Goal: Task Accomplishment & Management: Manage account settings

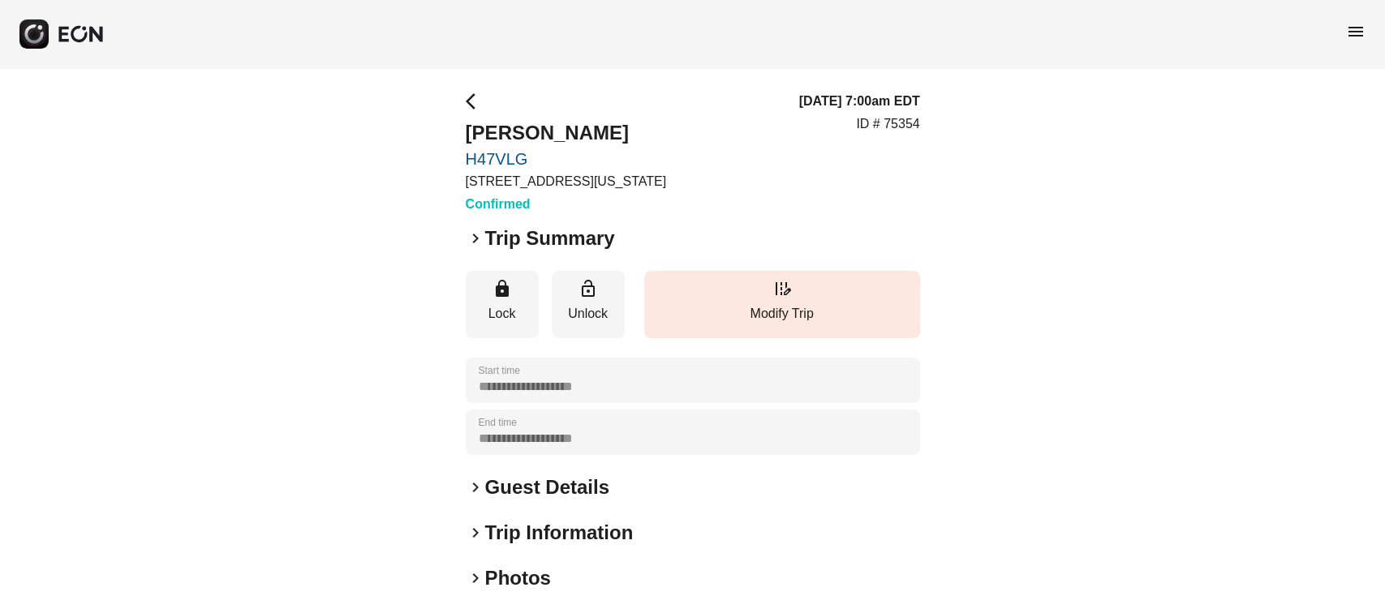
click at [552, 484] on h2 "Guest Details" at bounding box center [547, 488] width 124 height 26
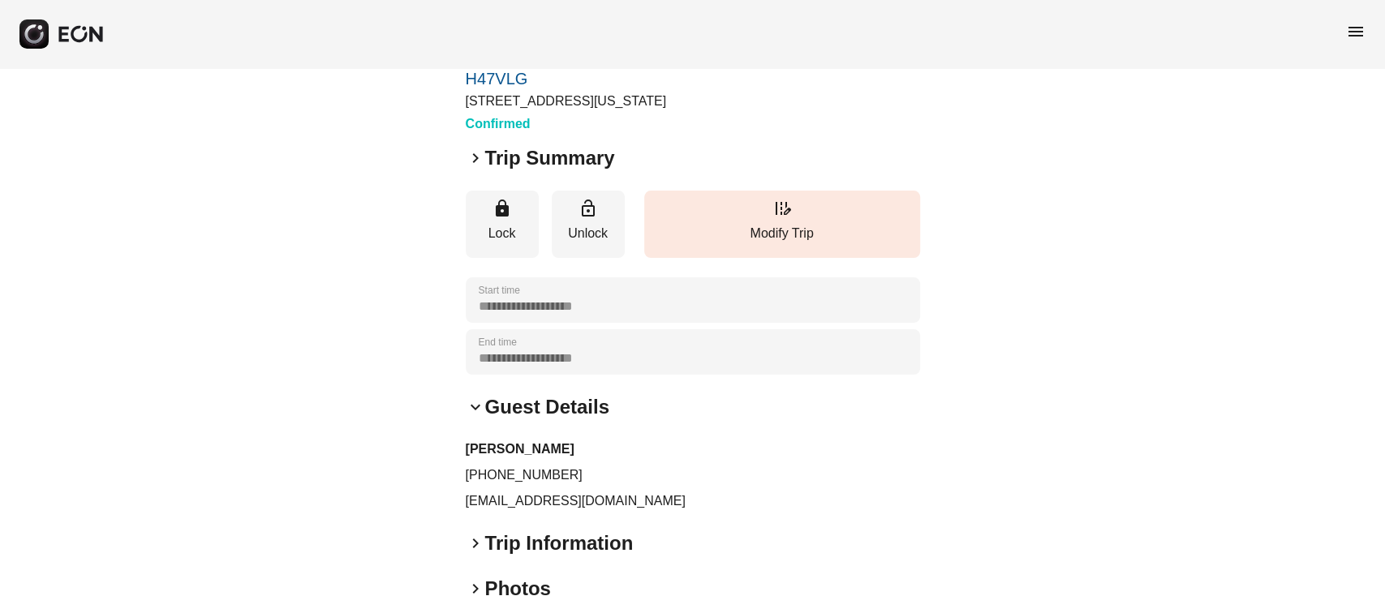
scroll to position [108, 0]
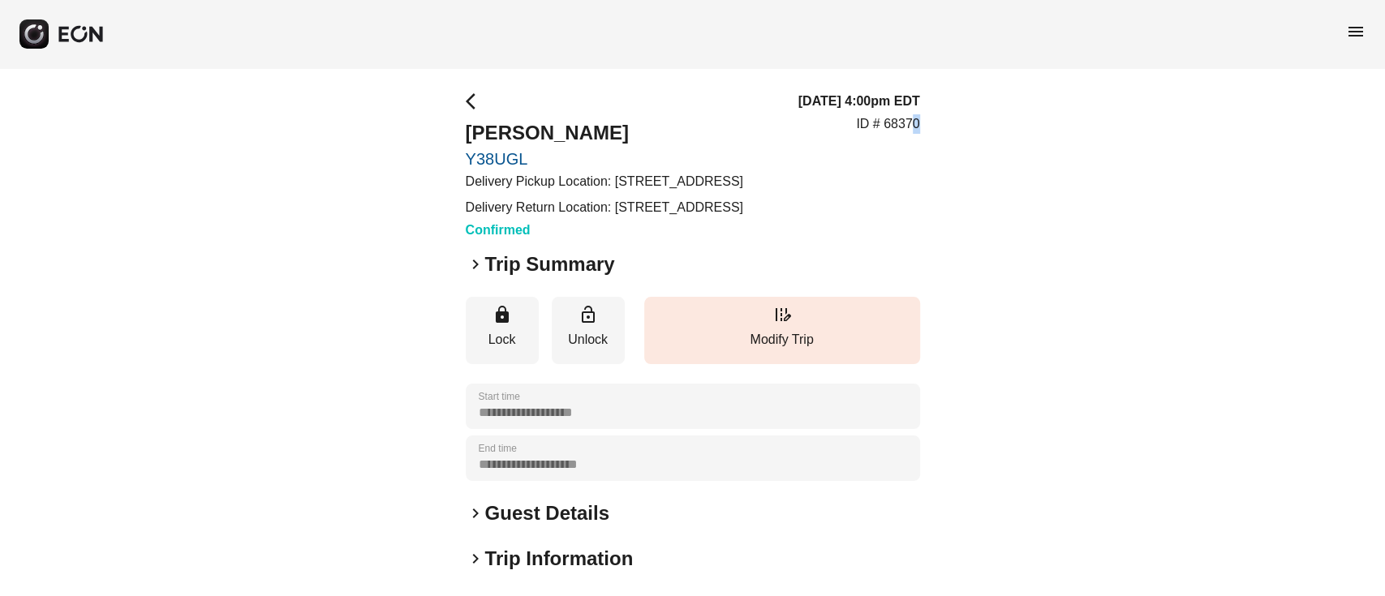
click at [907, 159] on div "[DATE] 4:00pm EDT ID # 68370" at bounding box center [859, 166] width 122 height 148
click at [910, 162] on div "[DATE] 4:00pm EDT ID # 68370" at bounding box center [859, 166] width 122 height 148
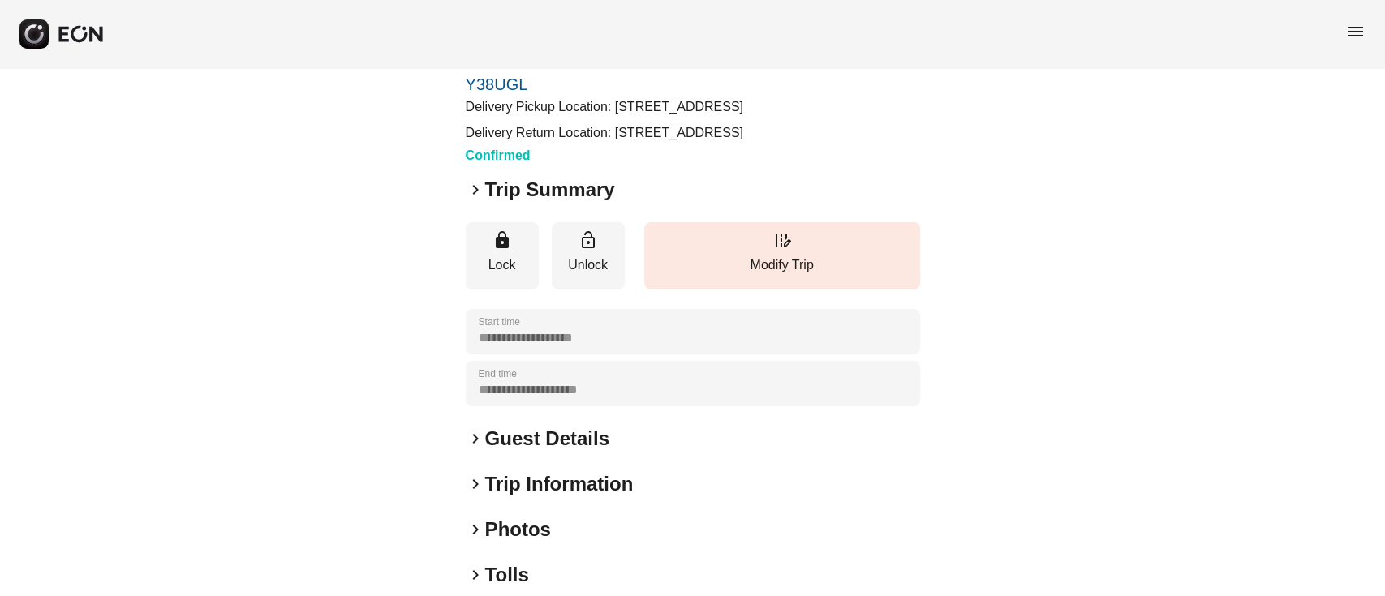
scroll to position [108, 0]
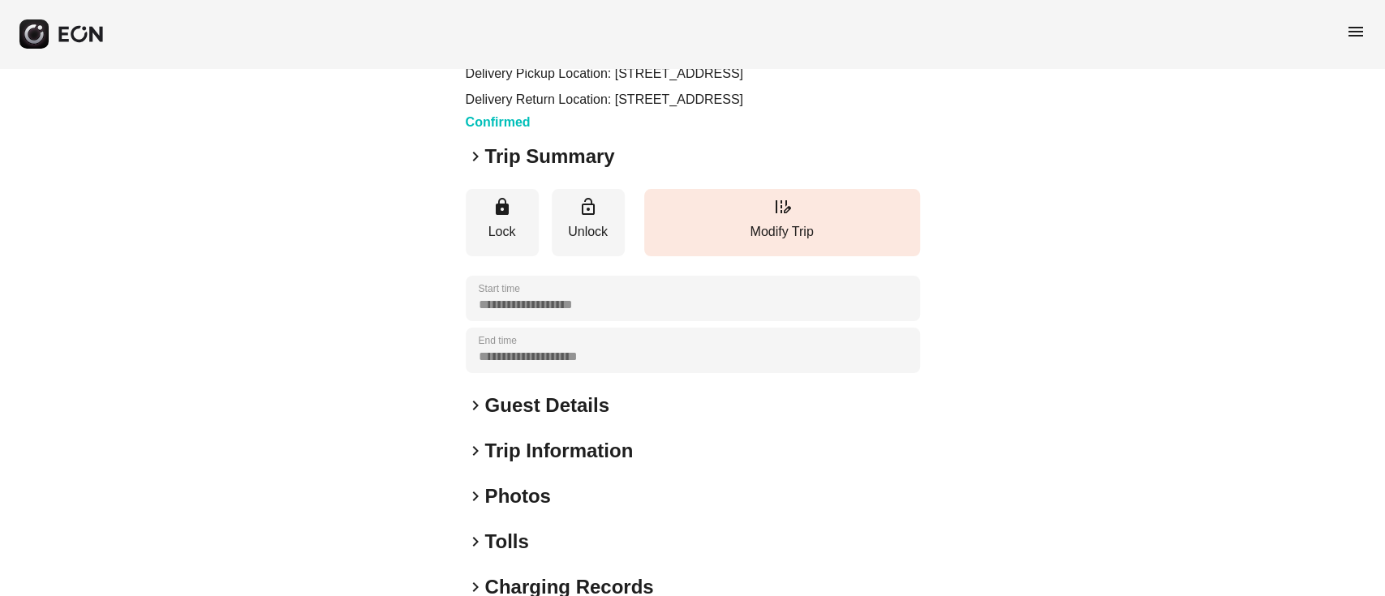
click at [578, 419] on h2 "Guest Details" at bounding box center [547, 406] width 124 height 26
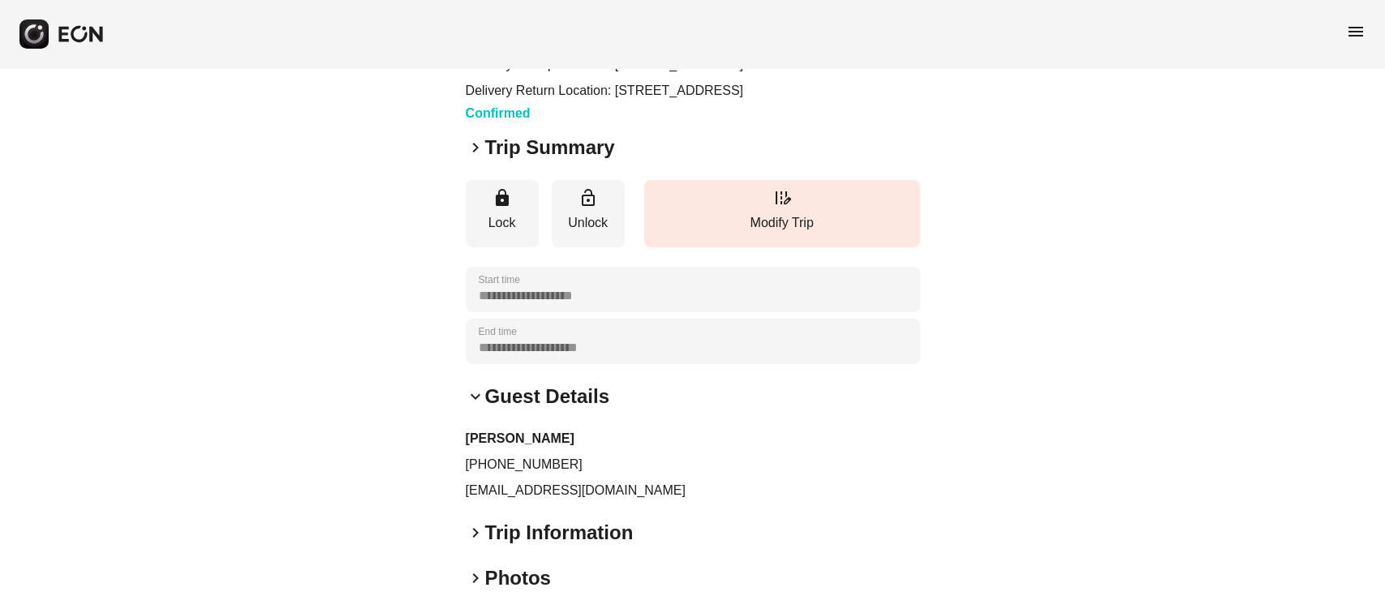
scroll to position [216, 0]
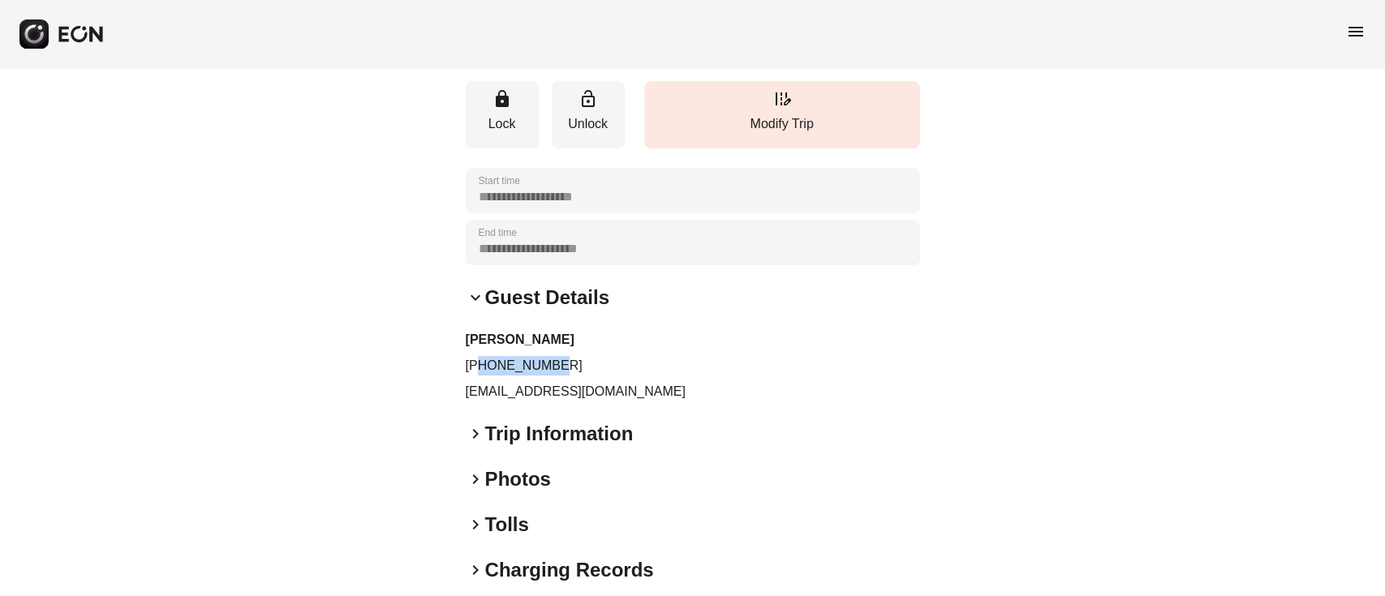
drag, startPoint x: 480, startPoint y: 396, endPoint x: 595, endPoint y: 396, distance: 114.4
click at [595, 376] on p "[PHONE_NUMBER]" at bounding box center [693, 365] width 454 height 19
copy p "6177634607"
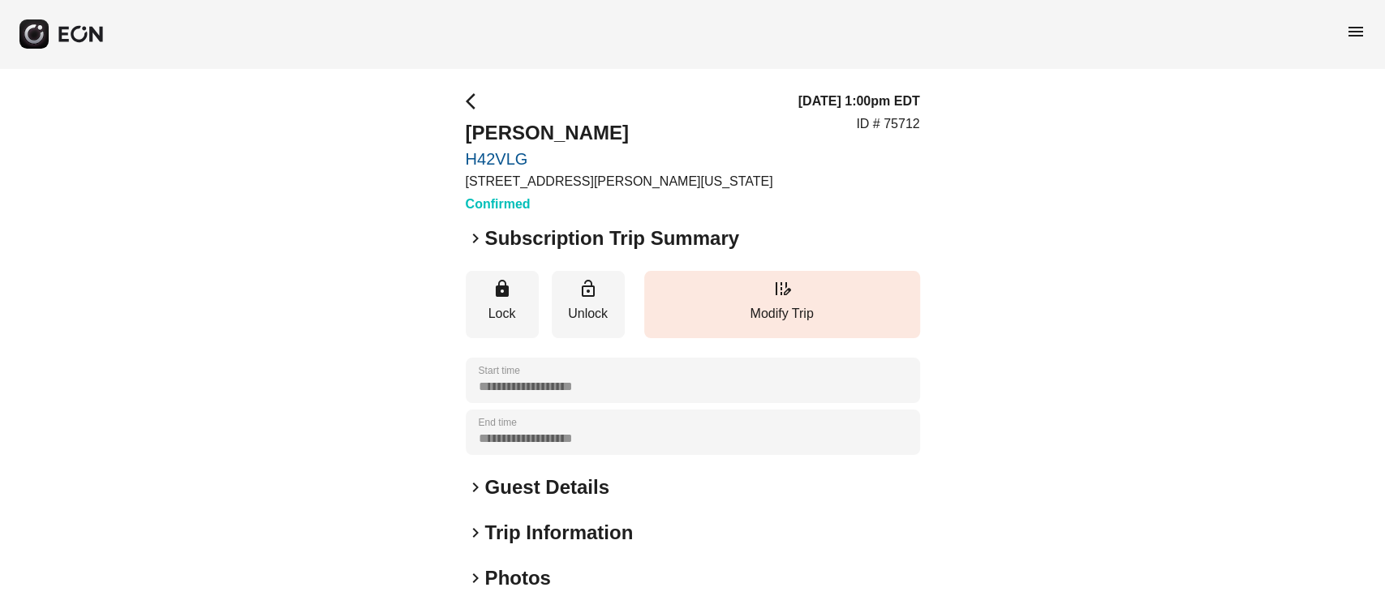
scroll to position [108, 0]
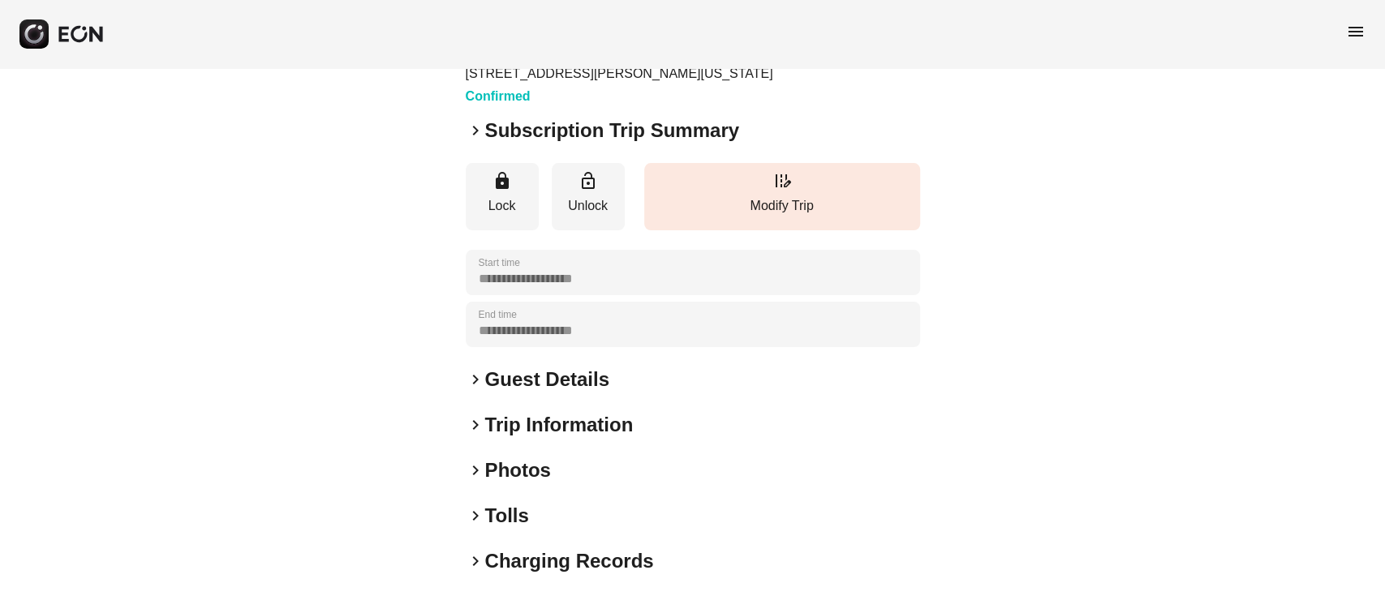
click at [505, 404] on div "**********" at bounding box center [693, 331] width 454 height 694
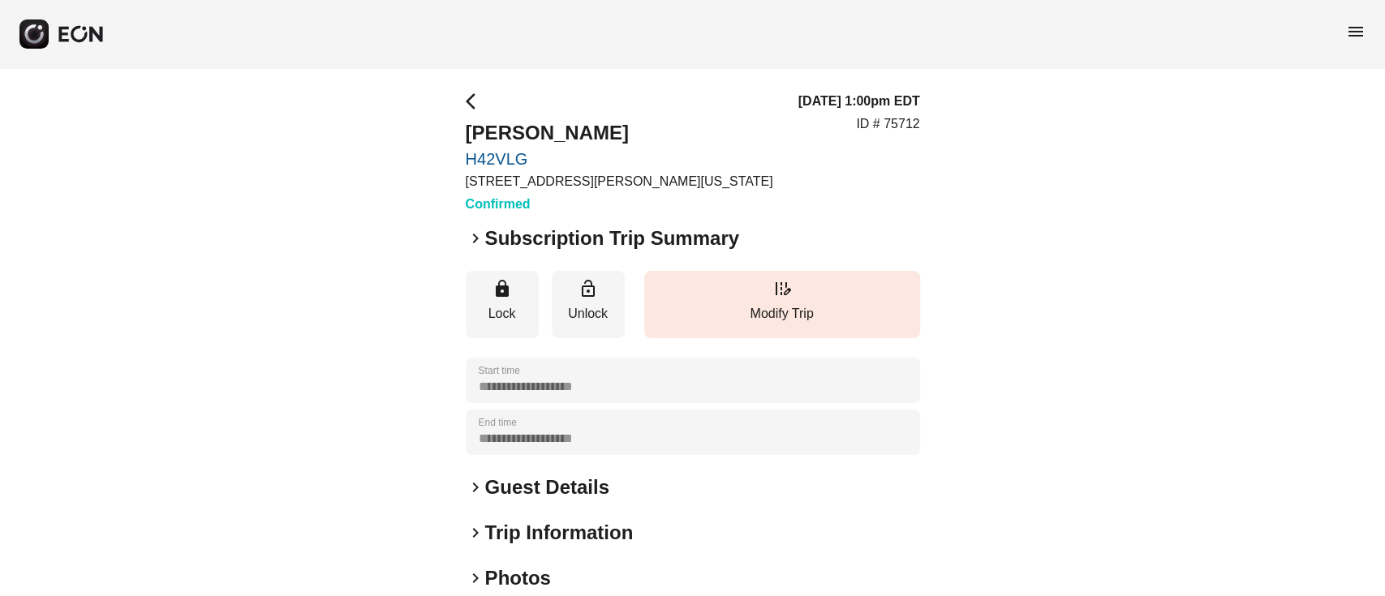
click at [506, 471] on div "**********" at bounding box center [693, 439] width 454 height 694
click at [506, 462] on div "**********" at bounding box center [693, 439] width 454 height 694
click at [513, 477] on h2 "Guest Details" at bounding box center [547, 488] width 124 height 26
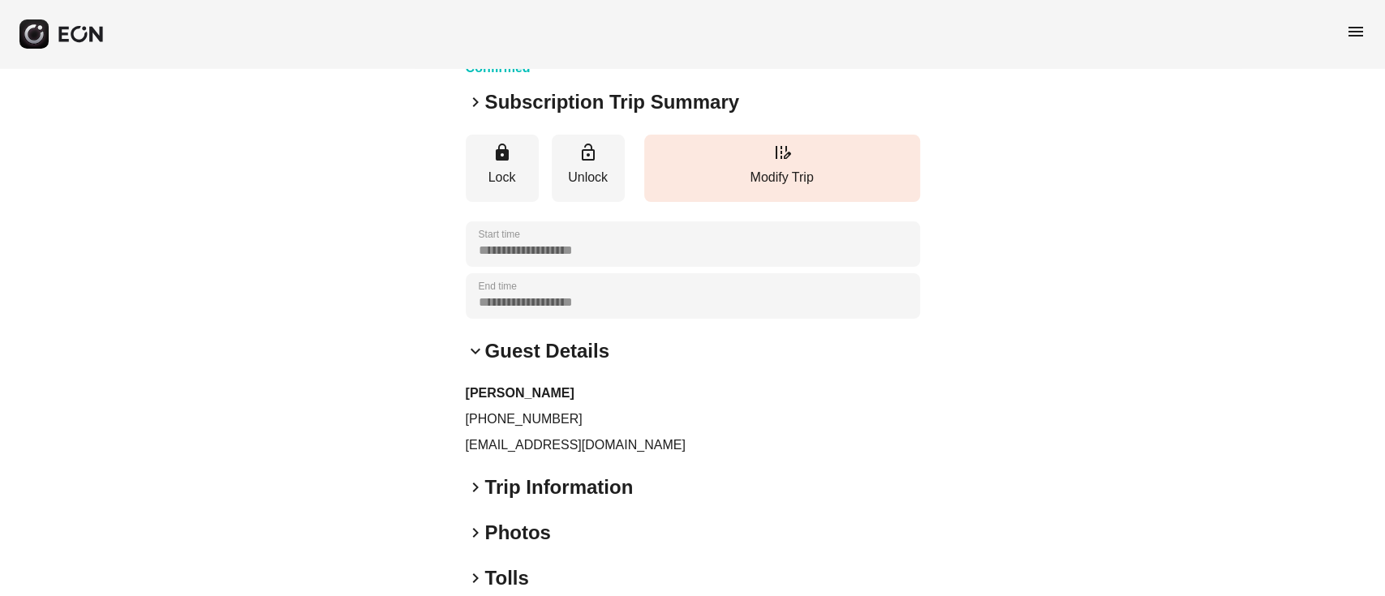
scroll to position [108, 0]
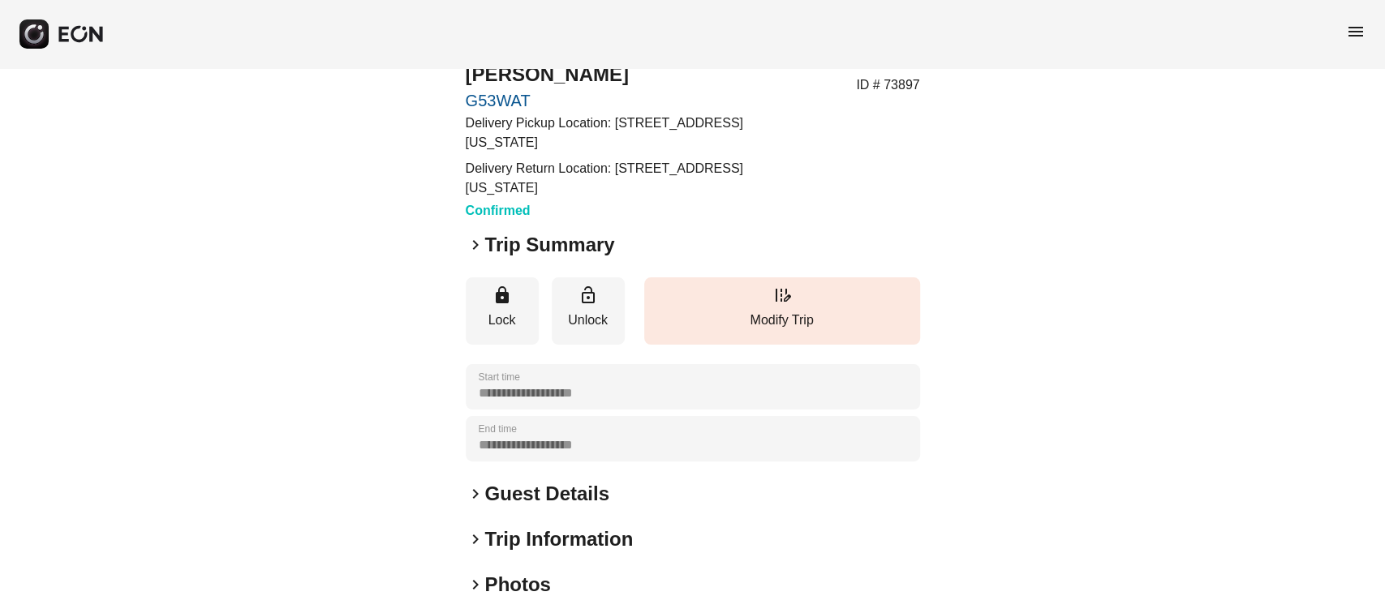
scroll to position [108, 0]
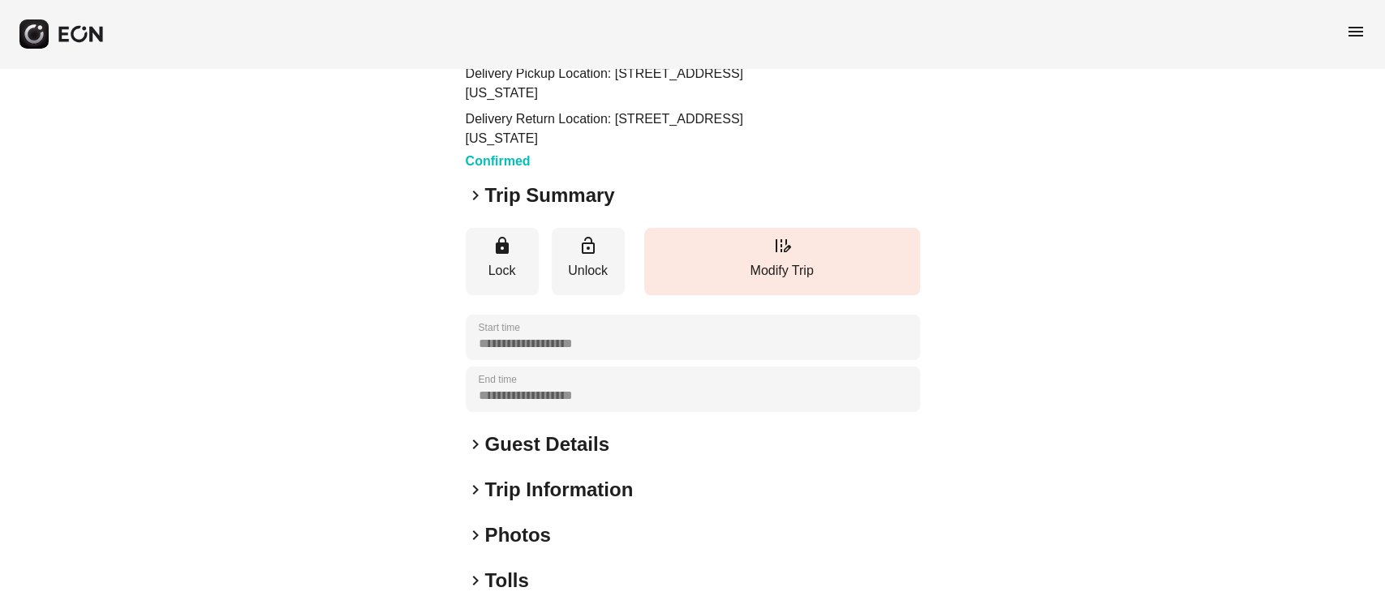
drag, startPoint x: 541, startPoint y: 451, endPoint x: 208, endPoint y: 42, distance: 527.6
click at [509, 399] on div "**********" at bounding box center [693, 363] width 454 height 759
click at [557, 452] on h2 "Guest Details" at bounding box center [547, 445] width 124 height 26
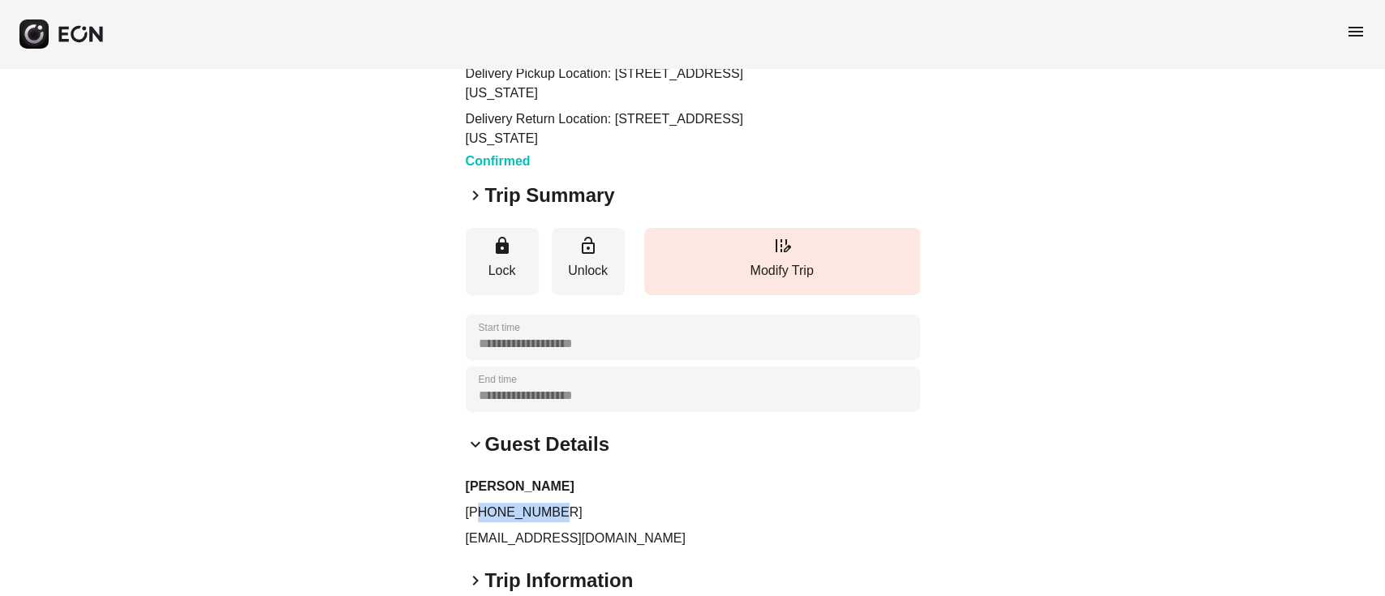
drag, startPoint x: 476, startPoint y: 514, endPoint x: 578, endPoint y: 505, distance: 101.7
click at [578, 505] on p "+19739780396" at bounding box center [693, 512] width 454 height 19
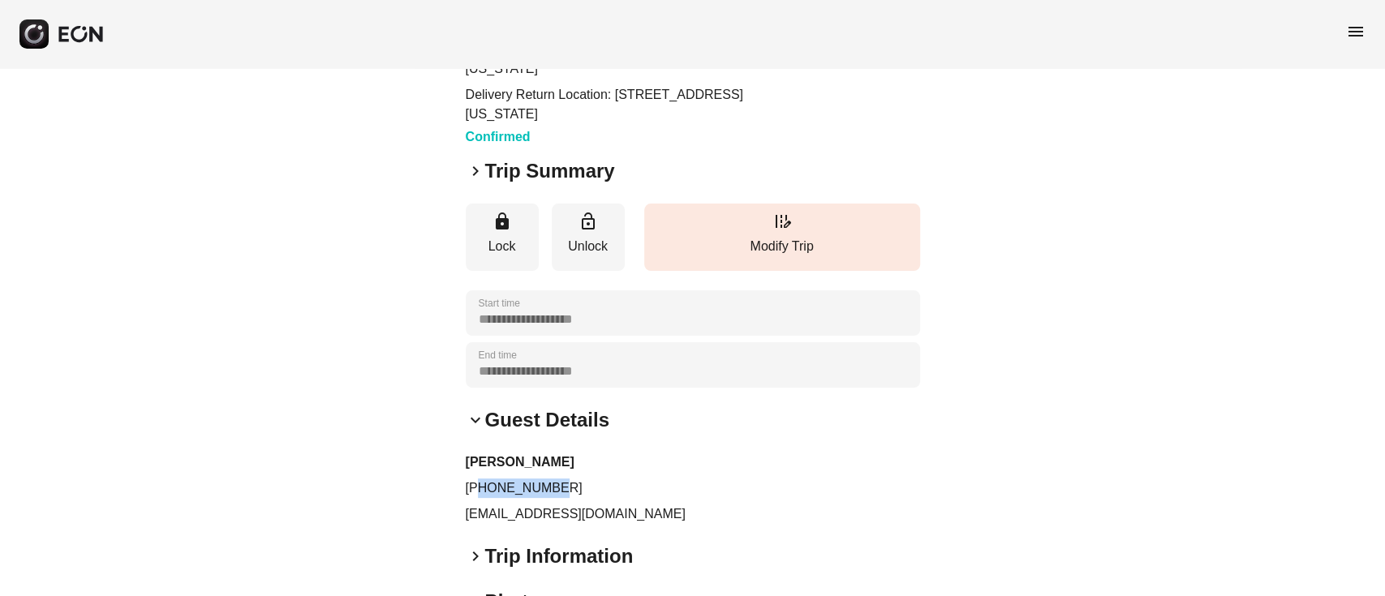
scroll to position [45, 0]
